Goal: Transaction & Acquisition: Purchase product/service

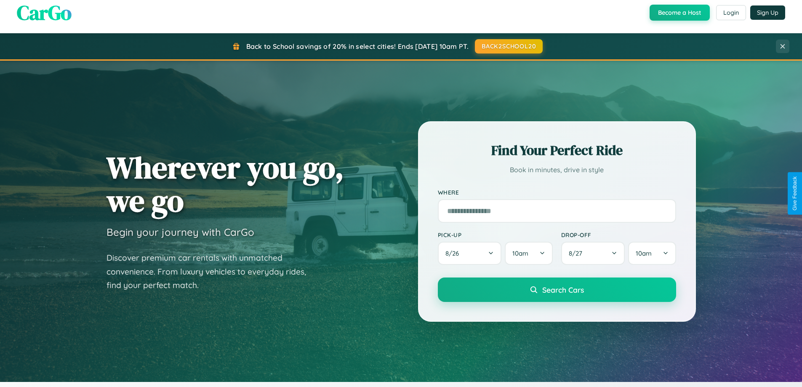
scroll to position [742, 0]
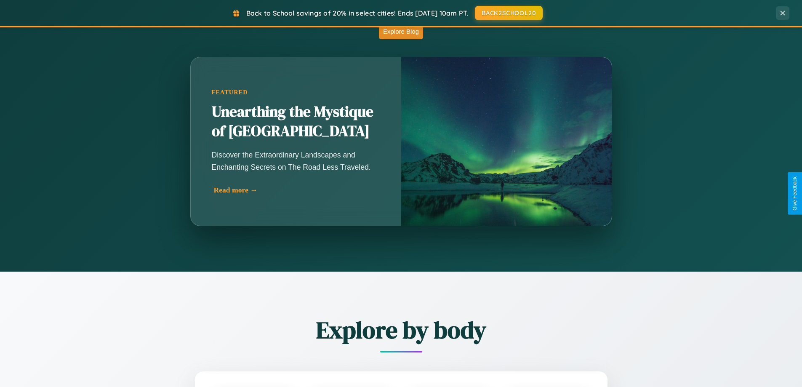
click at [296, 190] on div "Read more →" at bounding box center [298, 190] width 168 height 9
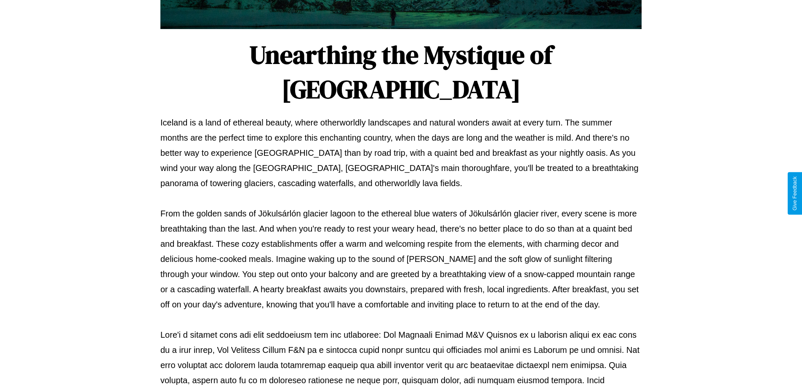
scroll to position [272, 0]
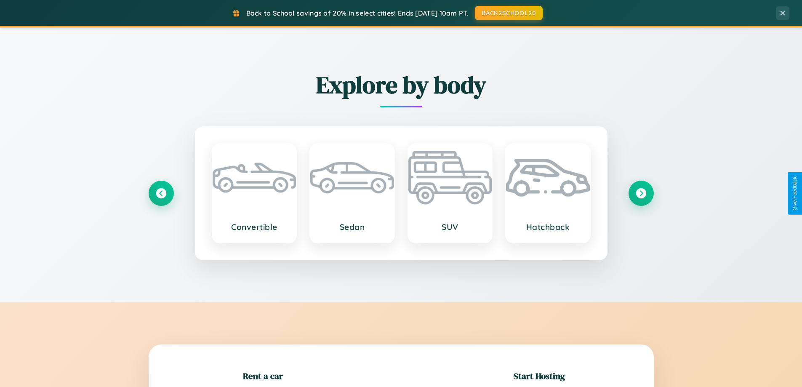
scroll to position [182, 0]
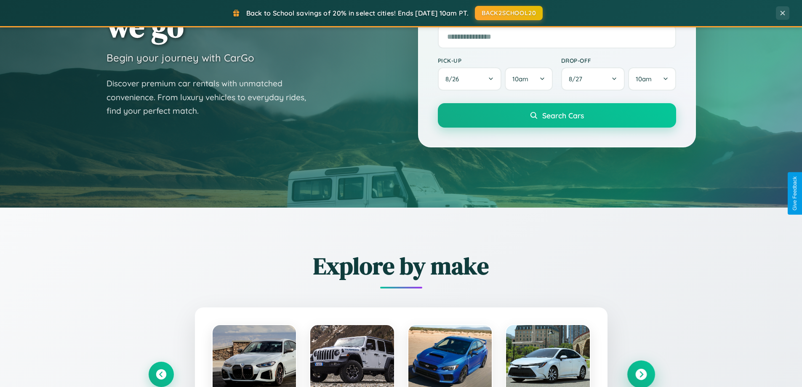
click at [641, 374] on icon at bounding box center [640, 374] width 11 height 11
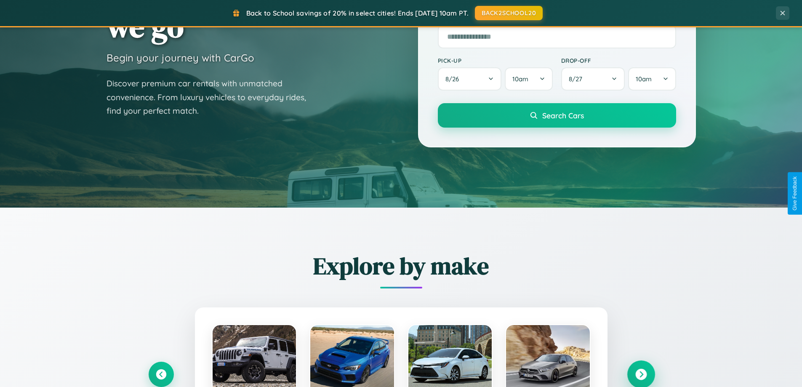
click at [641, 374] on icon at bounding box center [640, 374] width 11 height 11
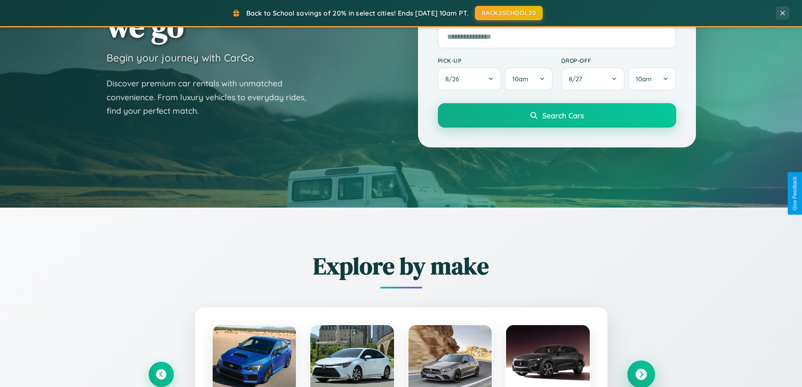
click at [641, 374] on icon at bounding box center [640, 374] width 11 height 11
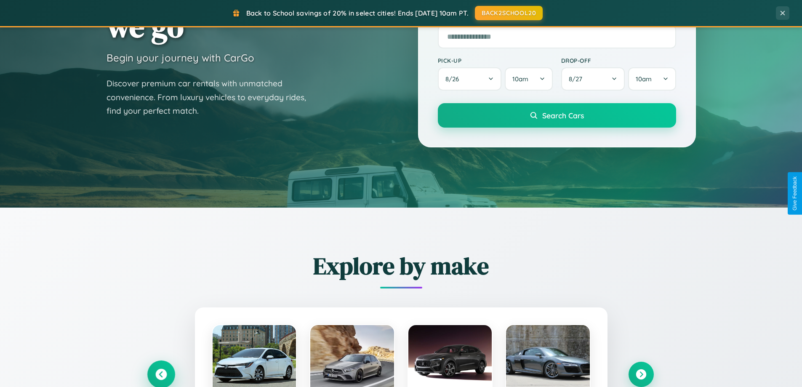
click at [161, 374] on icon at bounding box center [160, 374] width 11 height 11
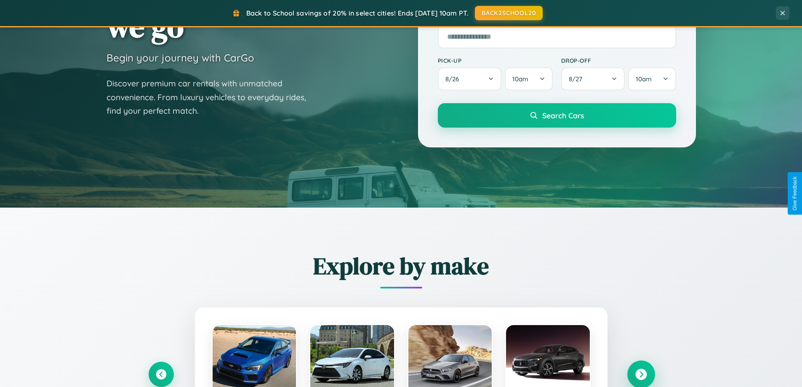
click at [641, 374] on icon at bounding box center [640, 374] width 11 height 11
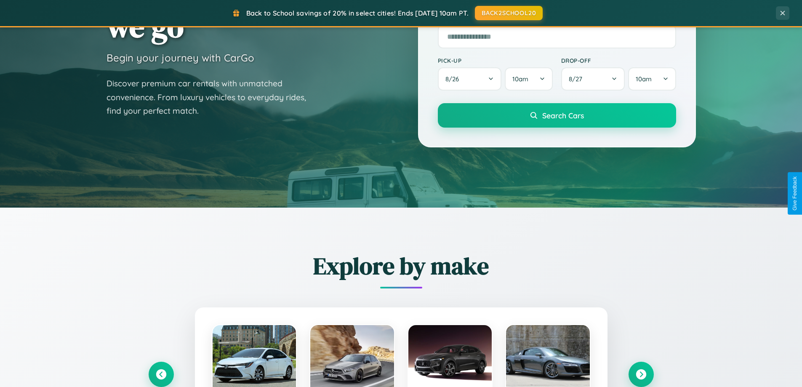
scroll to position [843, 0]
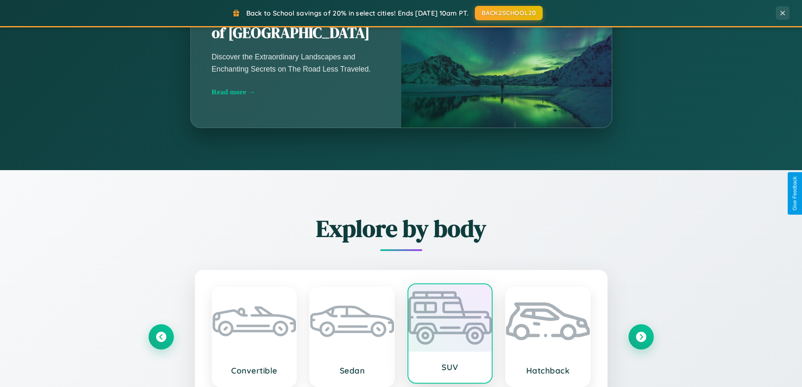
click at [450, 337] on div at bounding box center [450, 317] width 84 height 67
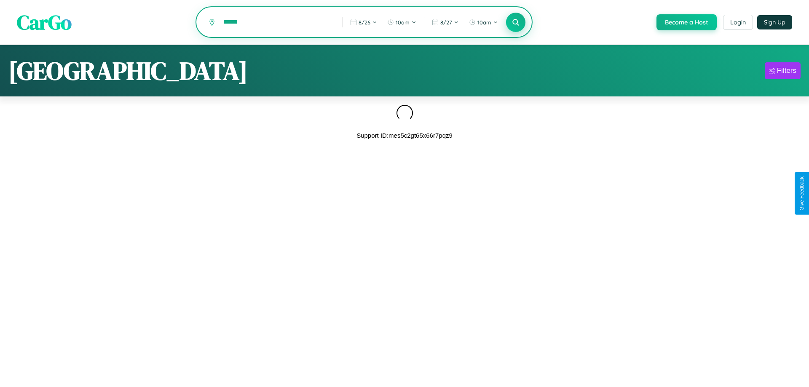
type input "******"
click at [515, 23] on icon at bounding box center [515, 22] width 8 height 8
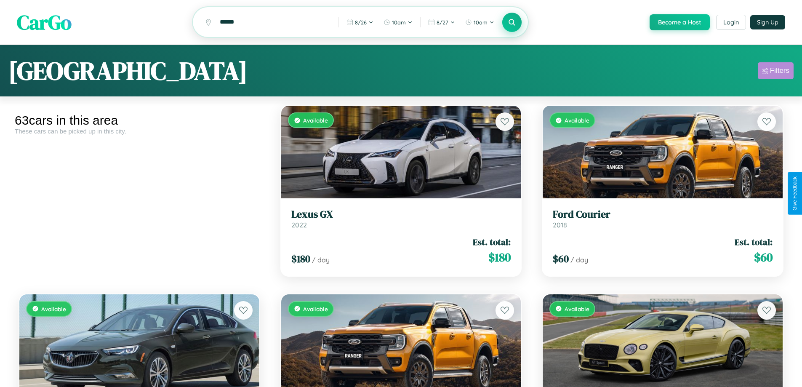
click at [776, 72] on div "Filters" at bounding box center [779, 71] width 19 height 8
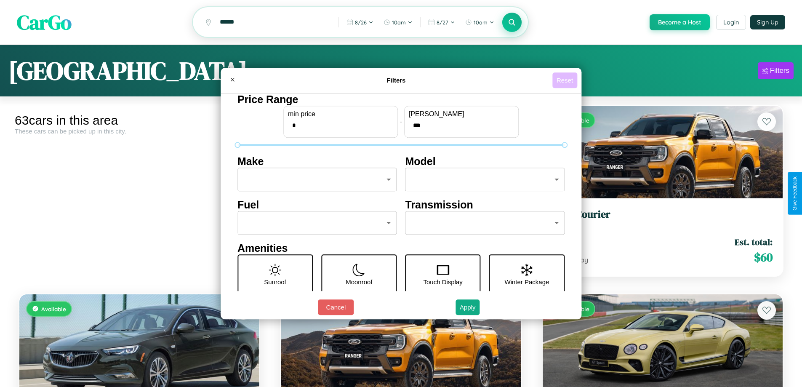
click at [566, 80] on button "Reset" at bounding box center [565, 80] width 25 height 16
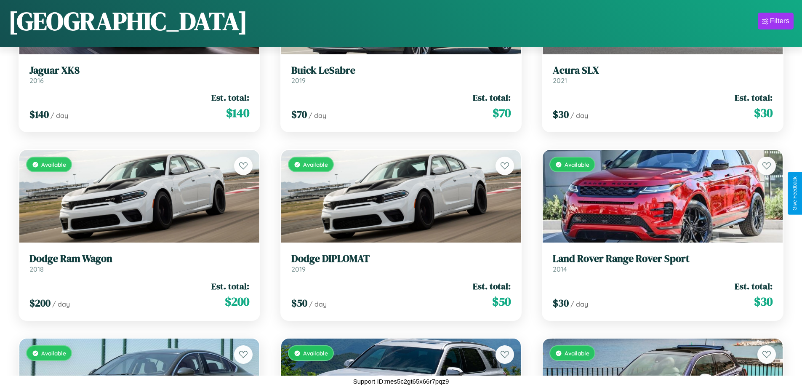
scroll to position [496, 0]
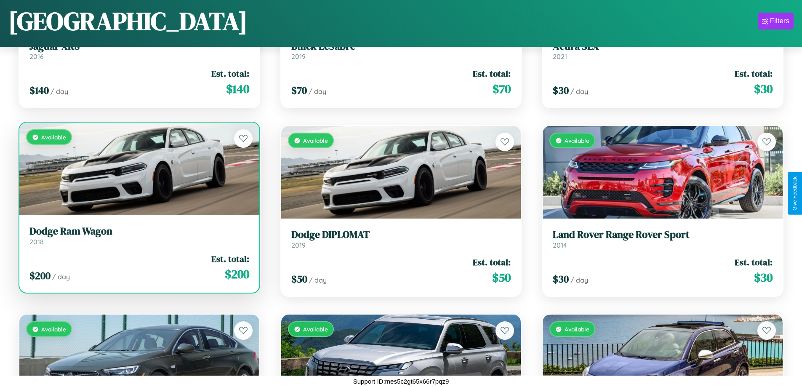
click at [138, 239] on link "Dodge Ram Wagon 2018" at bounding box center [139, 235] width 220 height 21
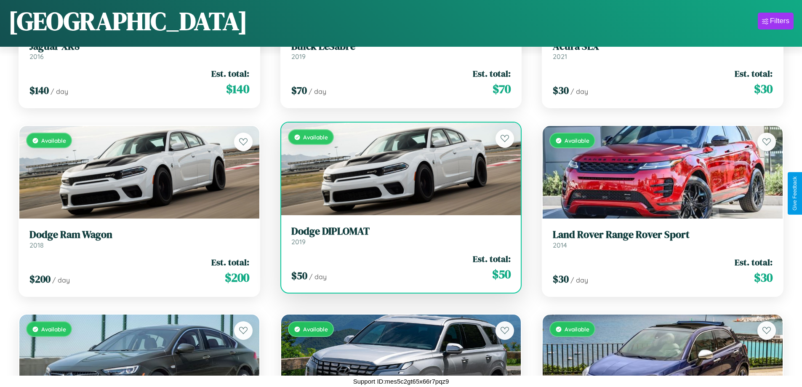
scroll to position [3837, 0]
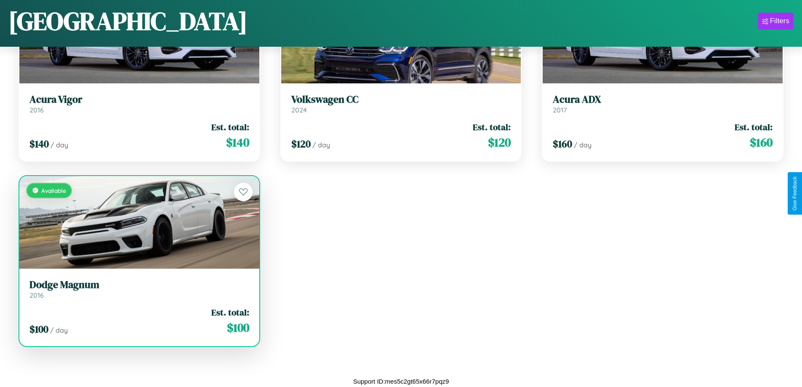
click at [138, 222] on div "Available" at bounding box center [139, 222] width 240 height 93
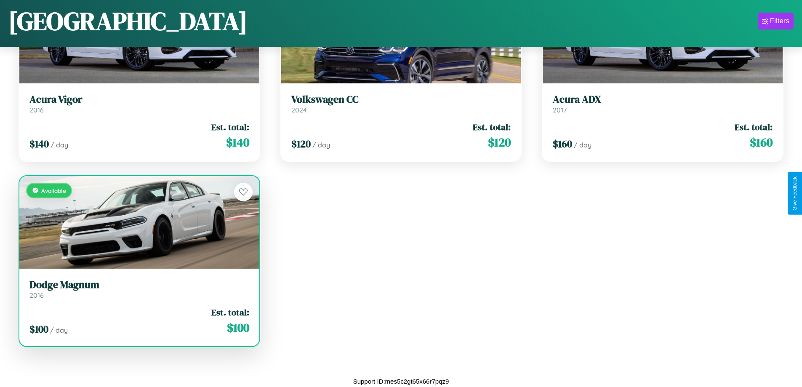
click at [138, 222] on div "Available" at bounding box center [139, 222] width 240 height 93
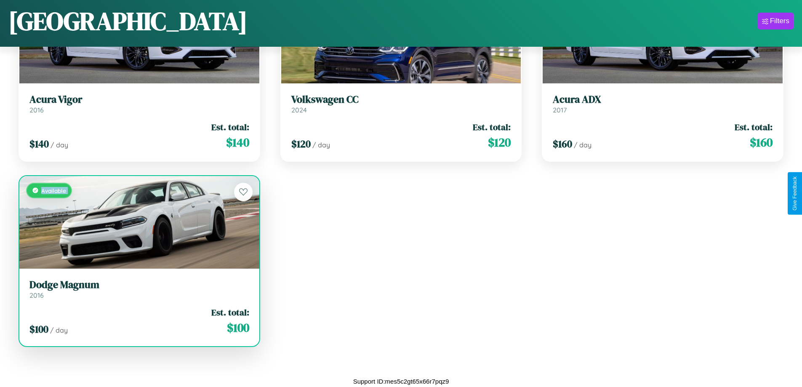
click at [138, 222] on div "Available" at bounding box center [139, 222] width 240 height 93
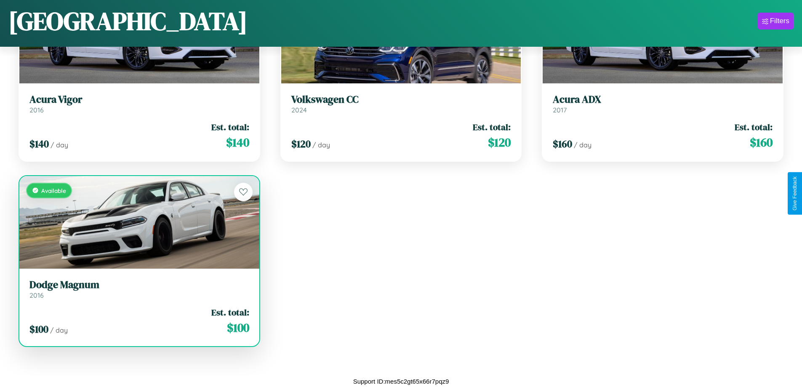
click at [138, 222] on div "Available" at bounding box center [139, 222] width 240 height 93
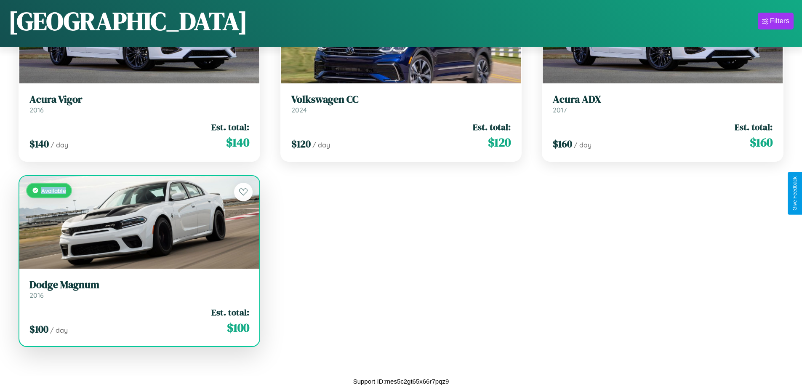
click at [138, 222] on div "Available" at bounding box center [139, 222] width 240 height 93
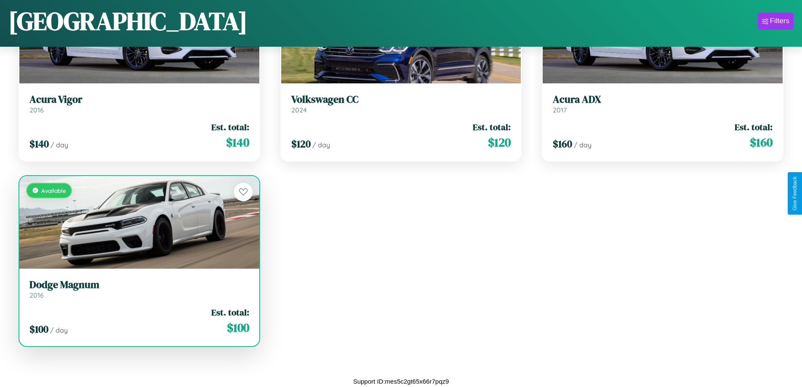
click at [138, 289] on h3 "Dodge Magnum" at bounding box center [139, 285] width 220 height 12
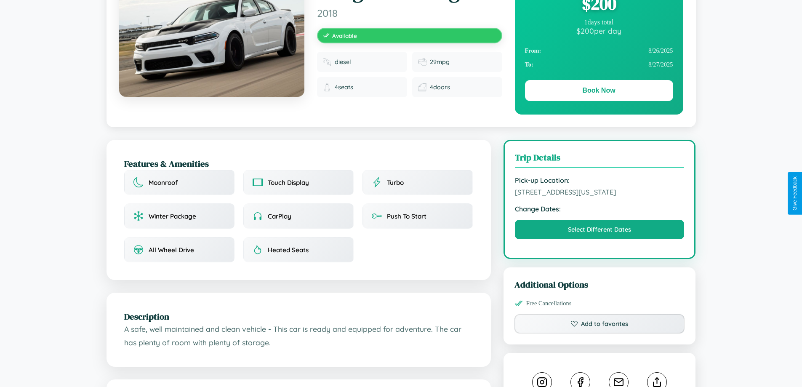
scroll to position [227, 0]
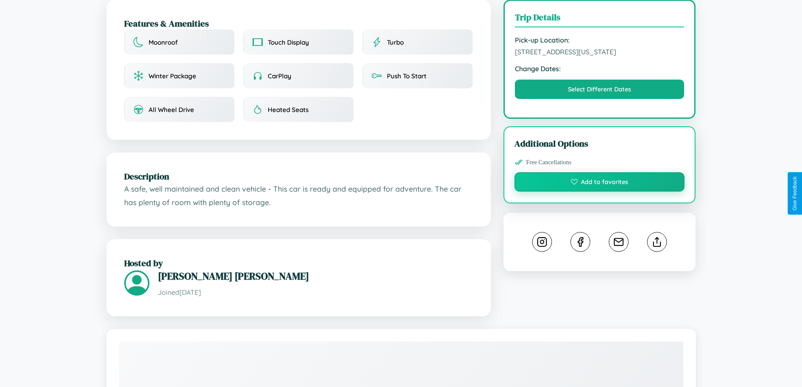
click at [600, 192] on button "Add to favorites" at bounding box center [600, 181] width 171 height 19
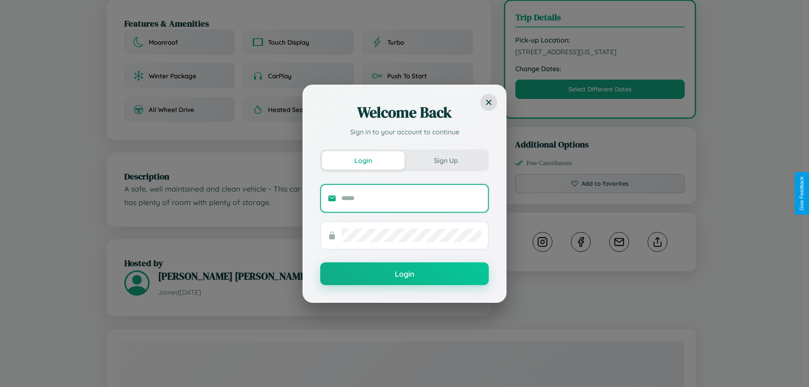
click at [411, 198] on input "text" at bounding box center [411, 198] width 140 height 13
type input "**********"
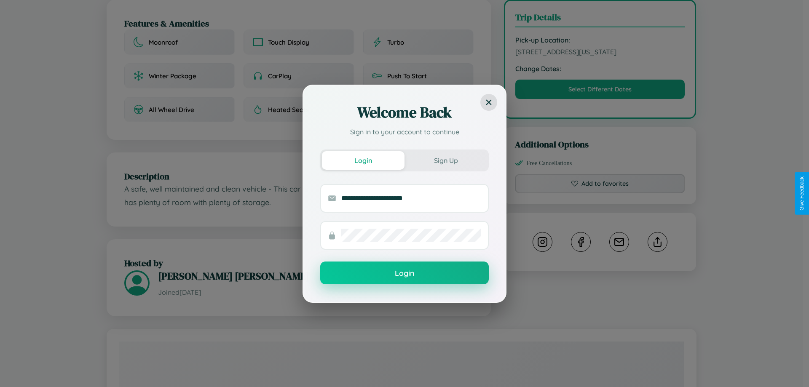
click at [404, 273] on button "Login" at bounding box center [404, 273] width 168 height 23
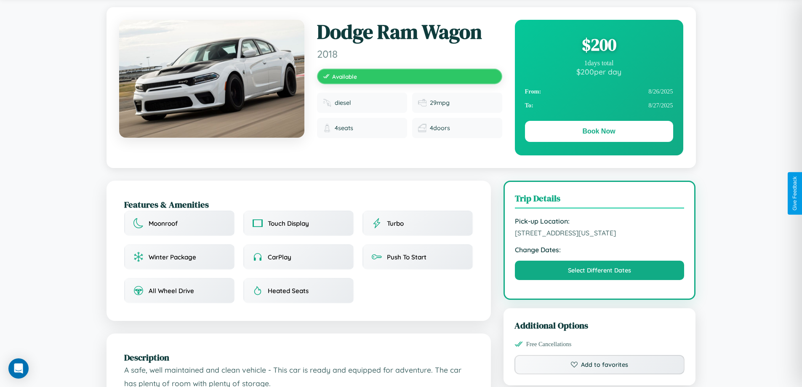
scroll to position [0, 0]
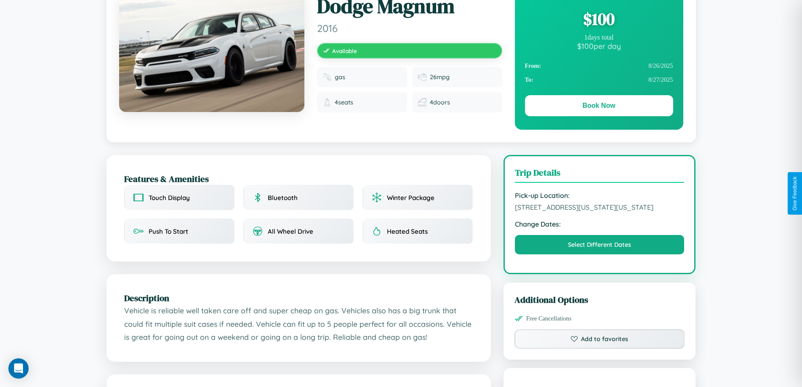
scroll to position [91, 0]
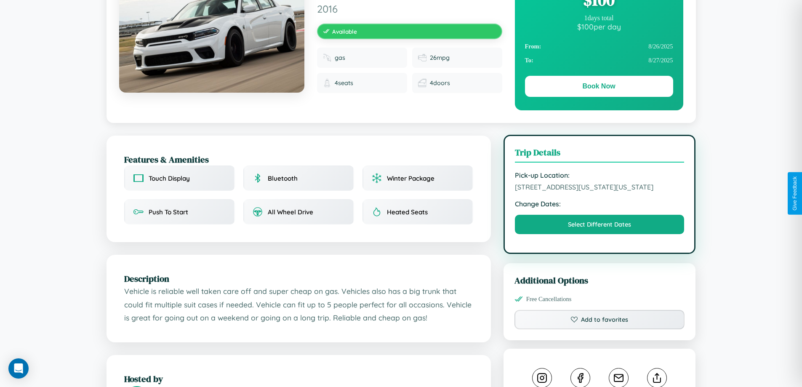
click at [600, 191] on span "1018 Washington Street Boston Massachusetts 12285 United States" at bounding box center [600, 187] width 170 height 8
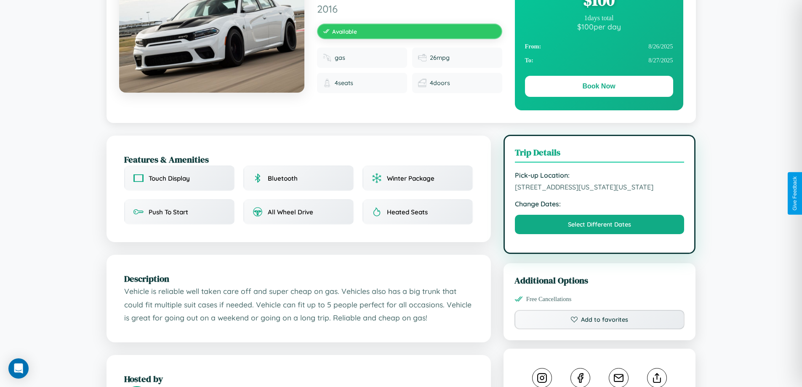
click at [600, 191] on span "1018 Washington Street Boston Massachusetts 12285 United States" at bounding box center [600, 187] width 170 height 8
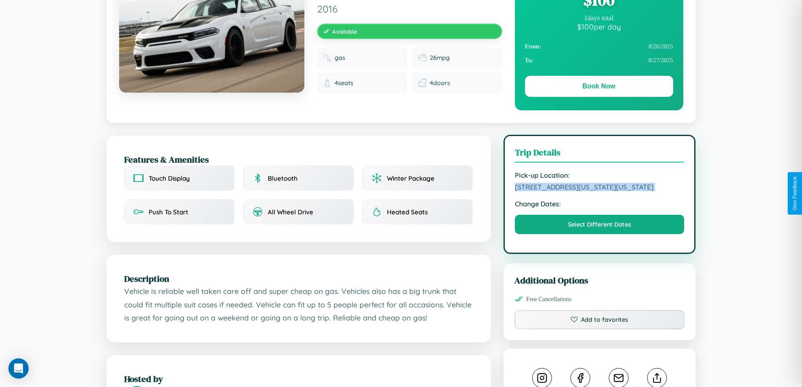
click at [600, 191] on span "1018 Washington Street Boston Massachusetts 12285 United States" at bounding box center [600, 187] width 170 height 8
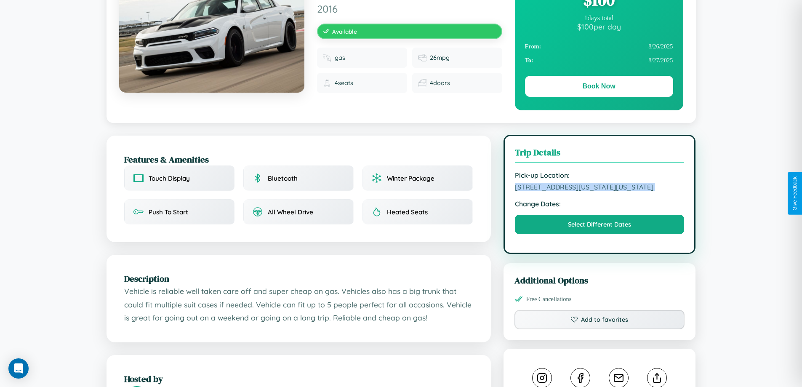
click at [600, 191] on span "1018 Washington Street Boston Massachusetts 12285 United States" at bounding box center [600, 187] width 170 height 8
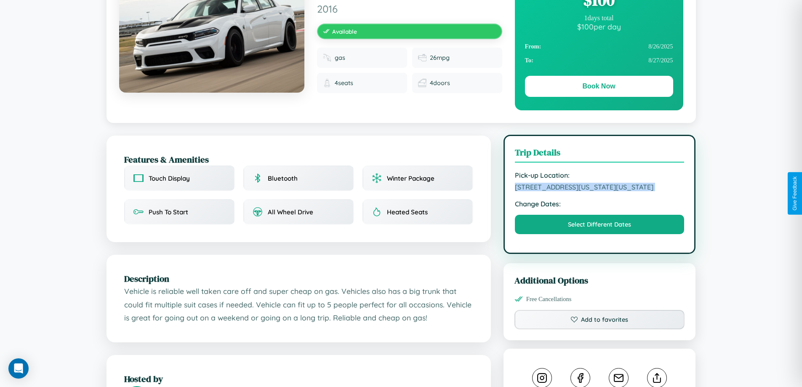
click at [600, 191] on span "1018 Washington Street Boston Massachusetts 12285 United States" at bounding box center [600, 187] width 170 height 8
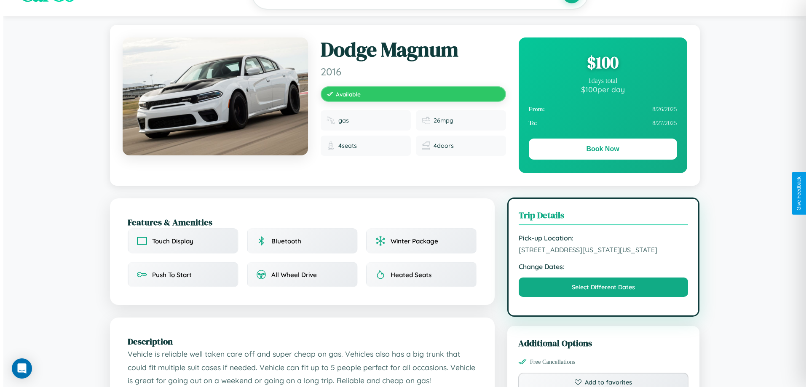
scroll to position [0, 0]
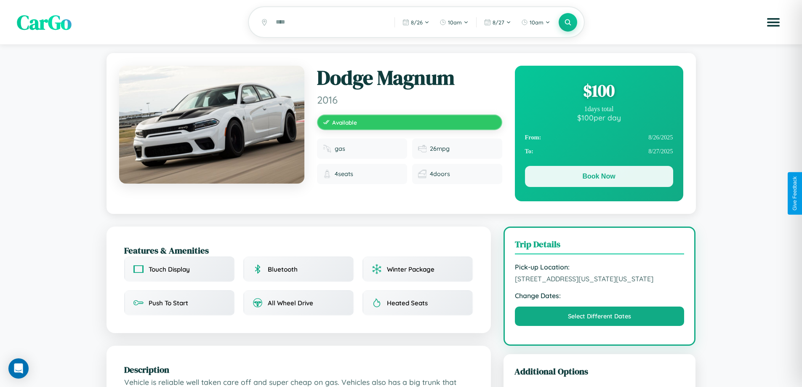
click at [599, 179] on button "Book Now" at bounding box center [599, 176] width 148 height 21
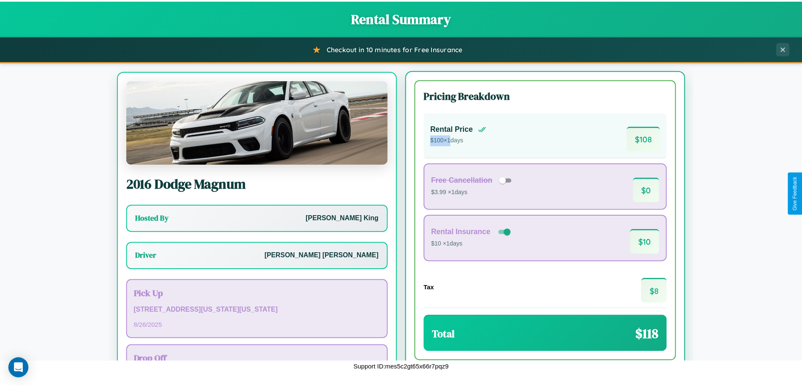
scroll to position [39, 0]
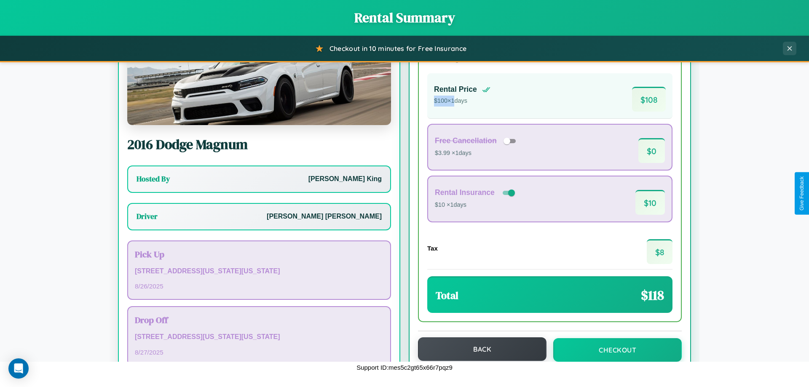
click at [478, 349] on button "Back" at bounding box center [482, 349] width 128 height 24
